Goal: Use online tool/utility: Utilize a website feature to perform a specific function

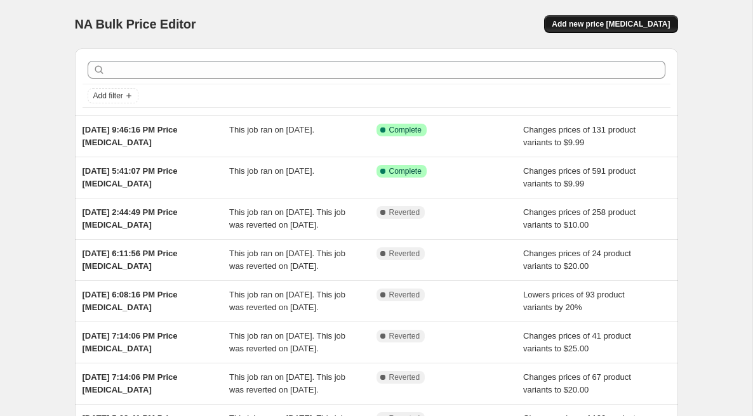
click at [597, 28] on span "Add new price [MEDICAL_DATA]" at bounding box center [611, 24] width 118 height 10
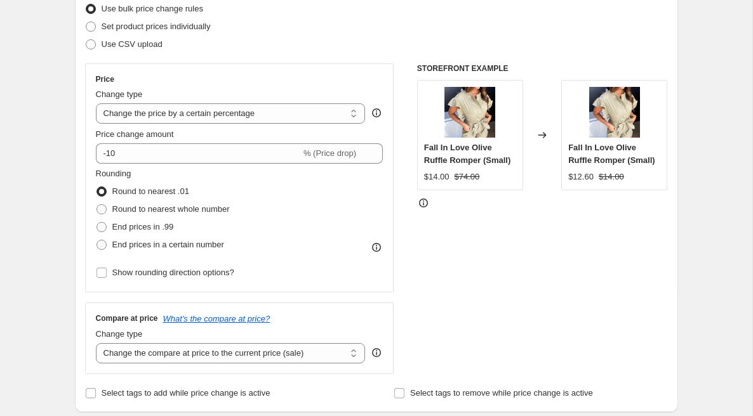
scroll to position [205, 0]
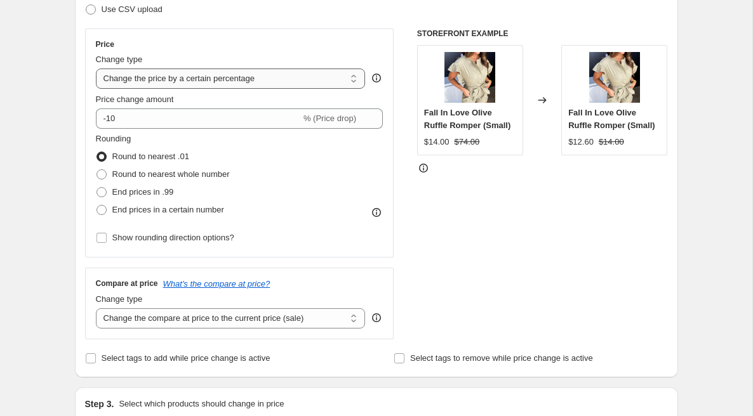
click at [201, 84] on select "Change the price to a certain amount Change the price by a certain amount Chang…" at bounding box center [231, 79] width 270 height 20
select select "to"
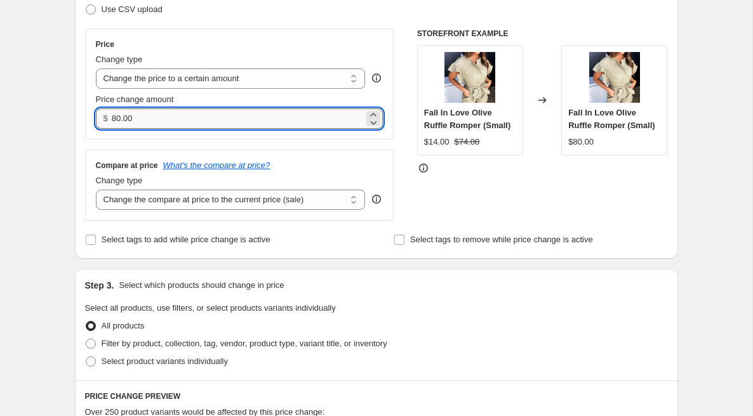
click at [156, 124] on input "80.00" at bounding box center [238, 119] width 252 height 20
type input "8"
type input "20.00"
click at [183, 197] on select "Change the compare at price to the current price (sale) Change the compare at p…" at bounding box center [231, 200] width 270 height 20
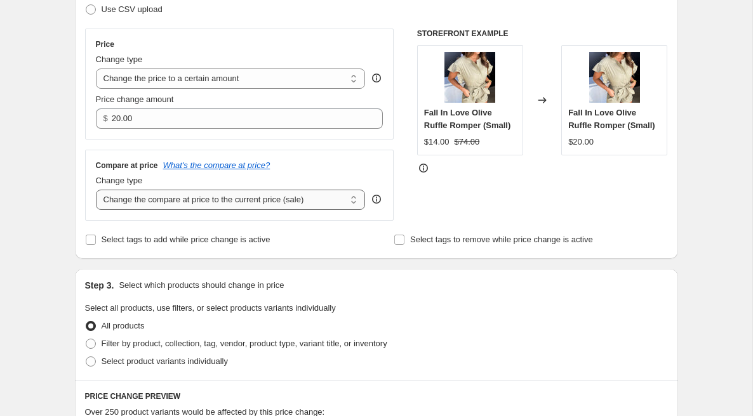
select select "no_change"
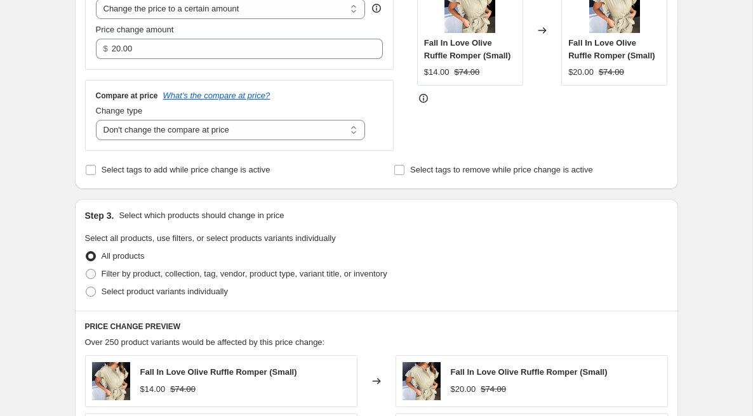
scroll to position [317, 0]
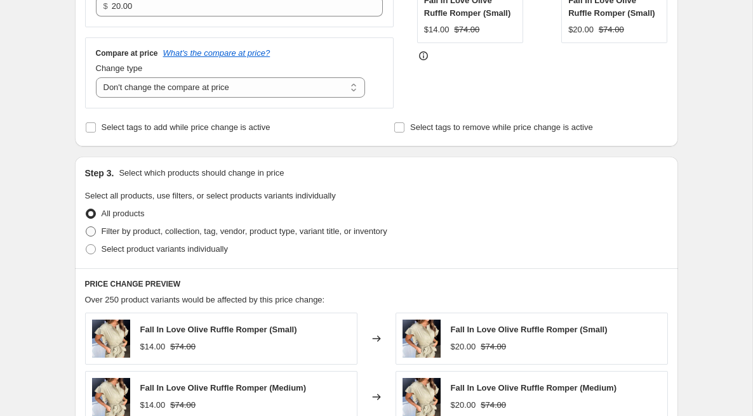
click at [95, 229] on span at bounding box center [91, 232] width 10 height 10
click at [86, 227] on input "Filter by product, collection, tag, vendor, product type, variant title, or inv…" at bounding box center [86, 227] width 1 height 1
radio input "true"
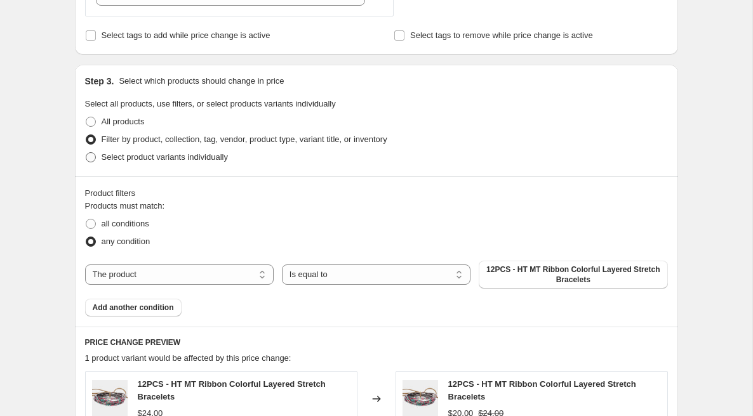
scroll to position [426, 0]
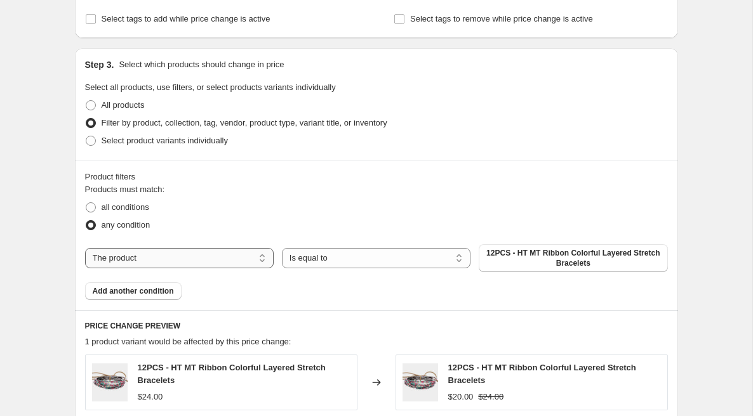
click at [232, 258] on select "The product The product's collection The product's tag The product's vendor The…" at bounding box center [179, 258] width 189 height 20
select select "collection"
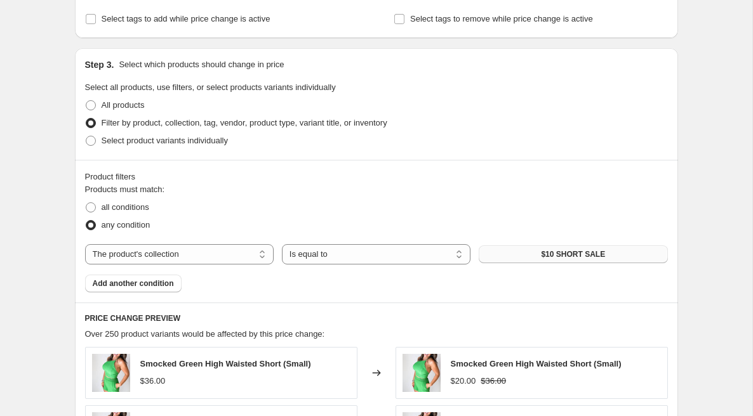
click at [509, 251] on button "$10 SHORT SALE" at bounding box center [573, 255] width 189 height 18
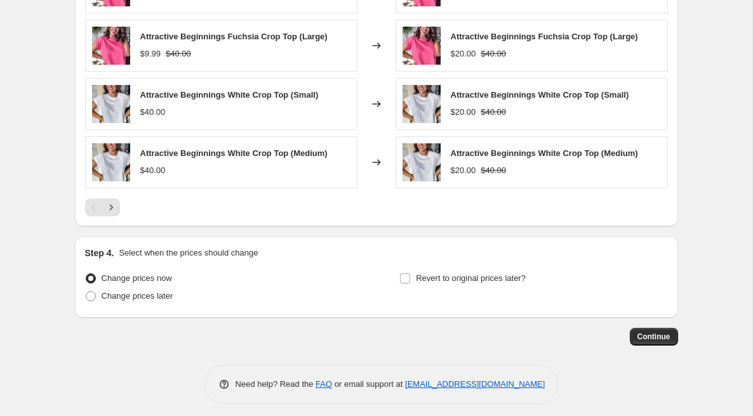
scroll to position [875, 0]
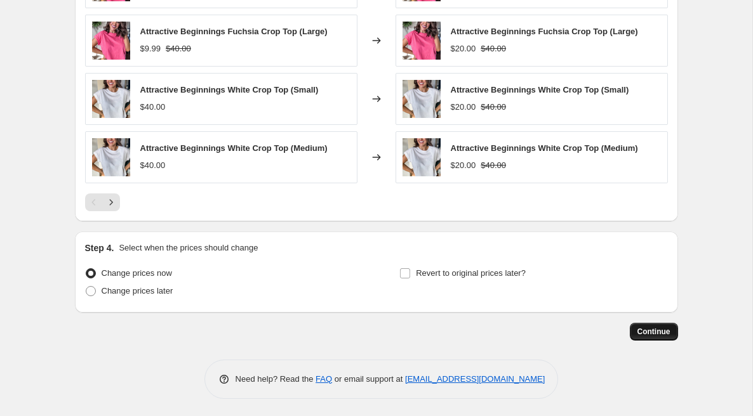
click at [653, 331] on span "Continue" at bounding box center [653, 332] width 33 height 10
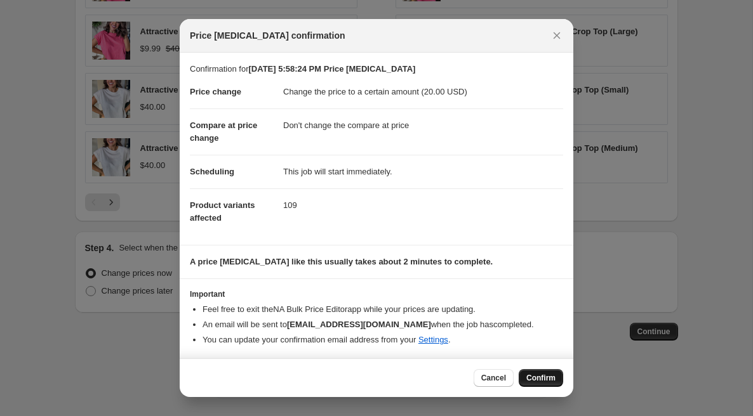
click at [535, 376] on span "Confirm" at bounding box center [540, 378] width 29 height 10
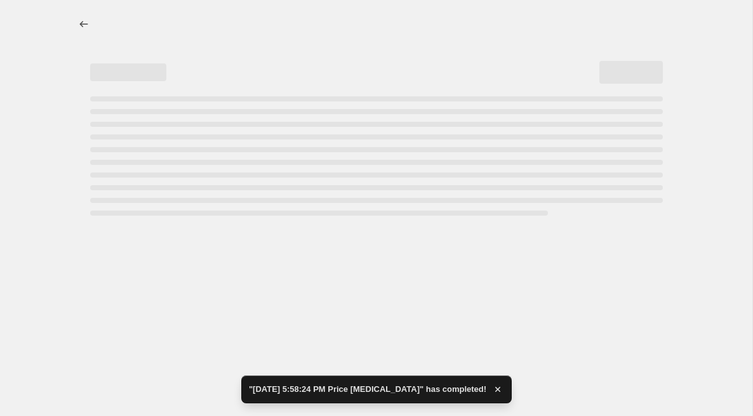
select select "no_change"
select select "collection"
